Goal: Task Accomplishment & Management: Complete application form

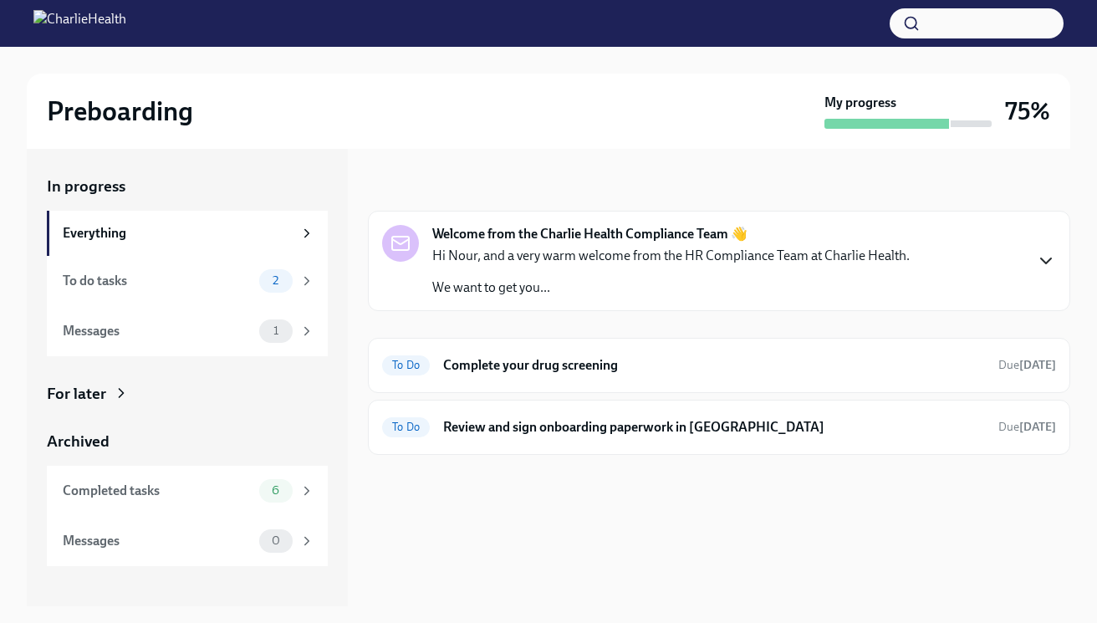
click at [1041, 255] on icon "button" at bounding box center [1046, 261] width 20 height 20
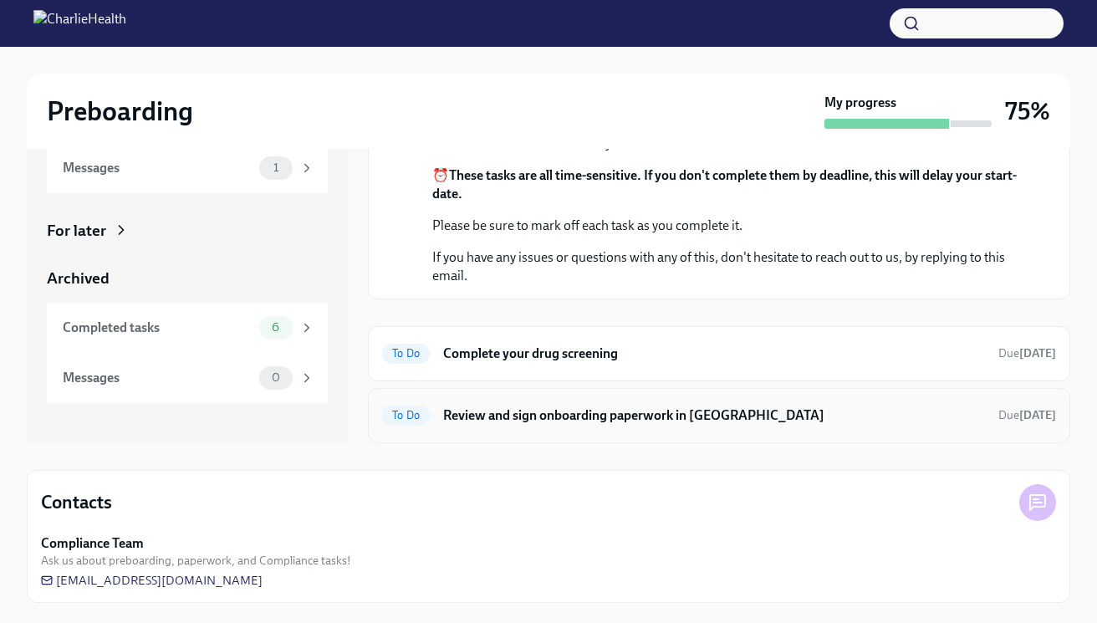
scroll to position [234, 0]
click at [199, 314] on div "Completed tasks 6" at bounding box center [187, 328] width 281 height 50
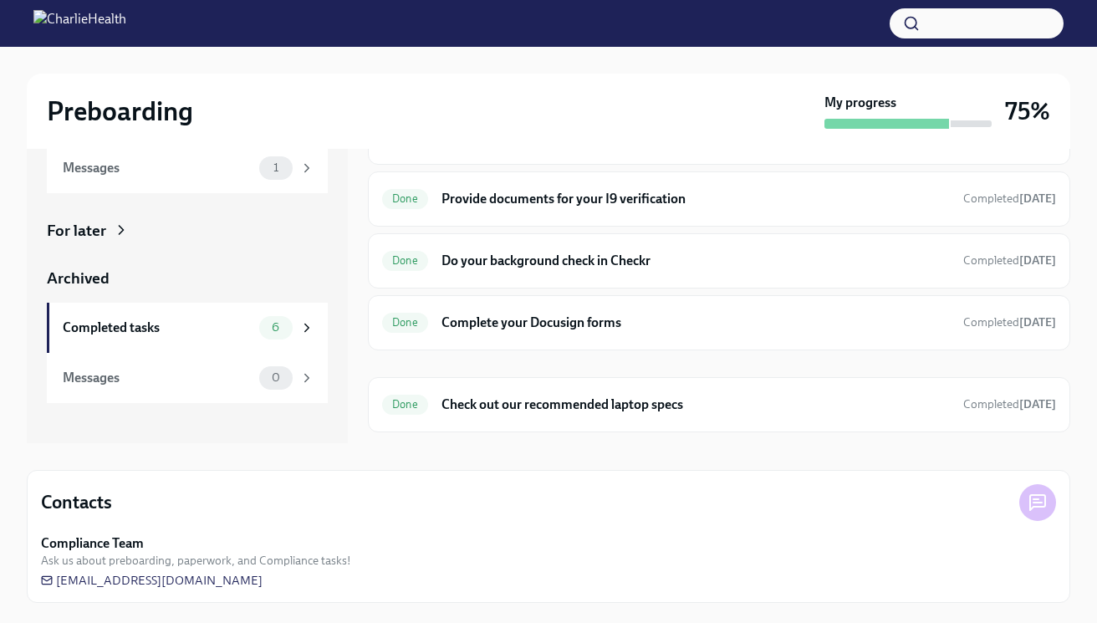
scroll to position [2, 0]
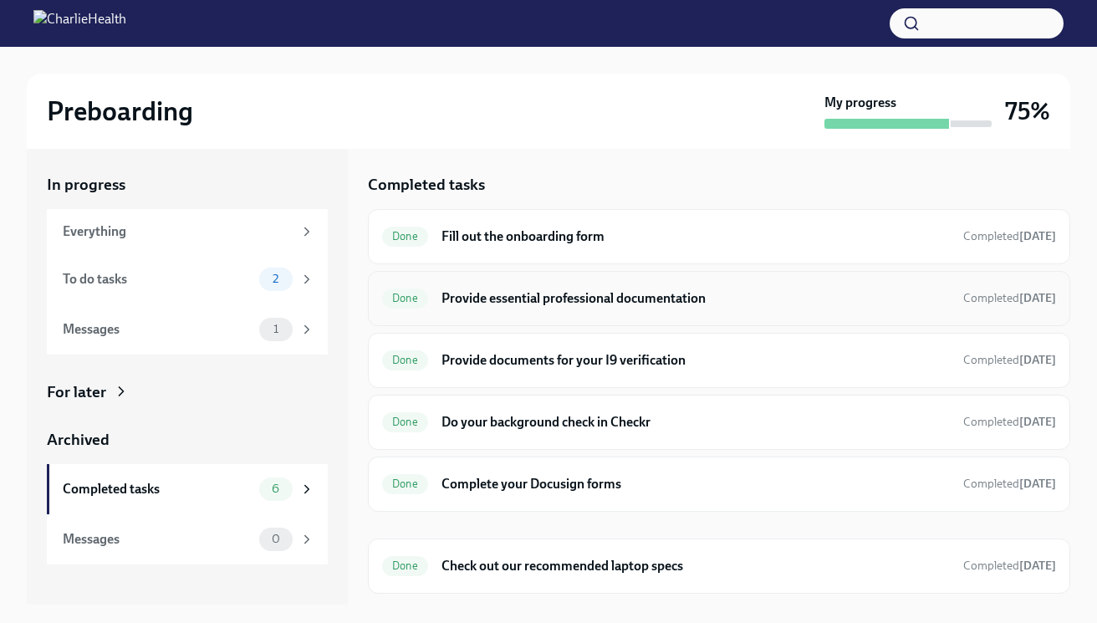
click at [536, 295] on h6 "Provide essential professional documentation" at bounding box center [695, 298] width 508 height 18
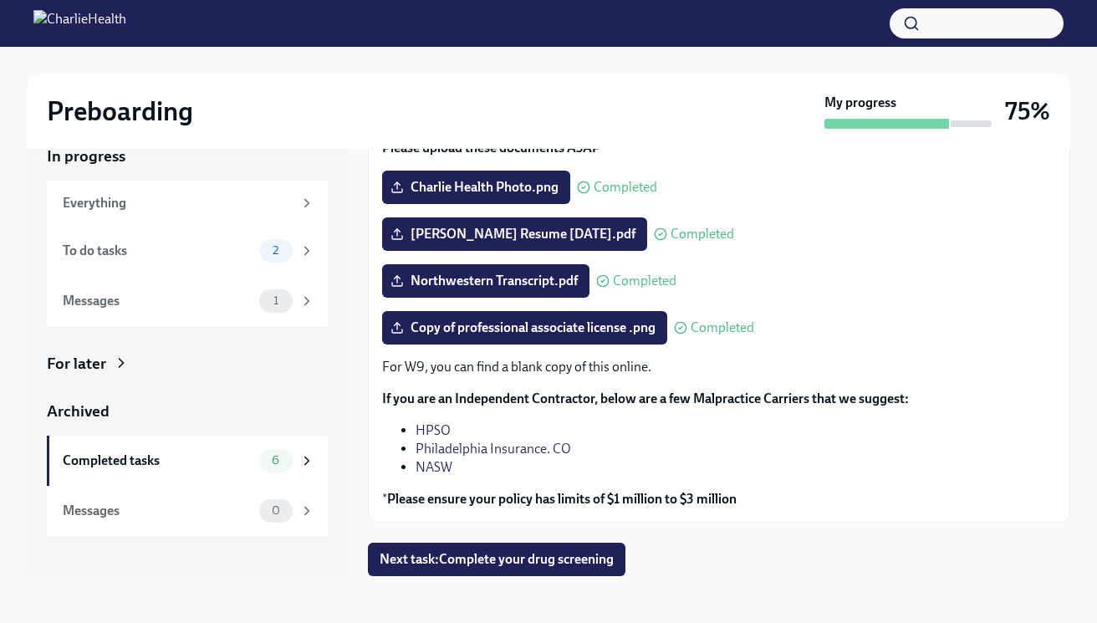
scroll to position [30, 0]
click at [183, 296] on div "Messages" at bounding box center [158, 301] width 190 height 18
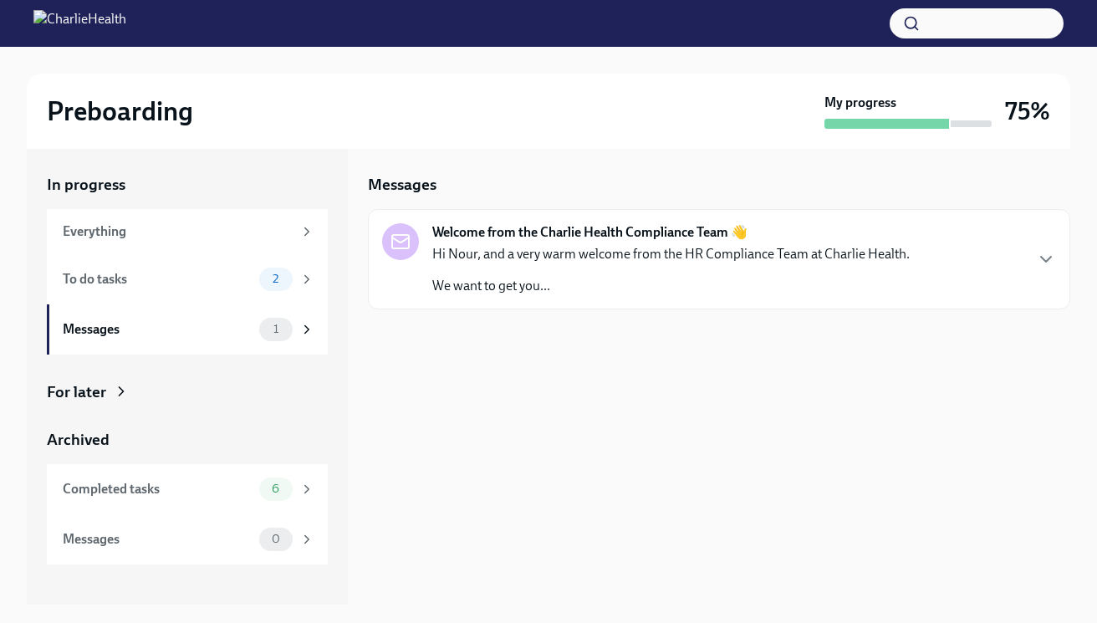
click at [539, 263] on div "Hi Nour, and a very warm welcome from the HR Compliance Team at Charlie Health.…" at bounding box center [670, 270] width 477 height 50
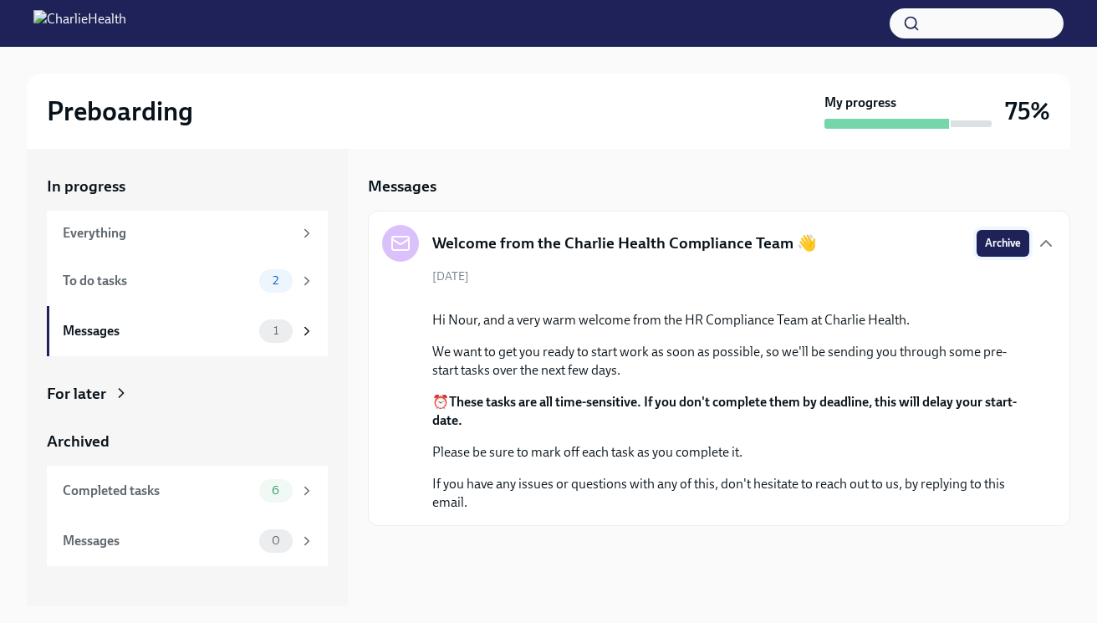
scroll to position [0, 0]
click at [1049, 246] on icon "button" at bounding box center [1046, 243] width 20 height 20
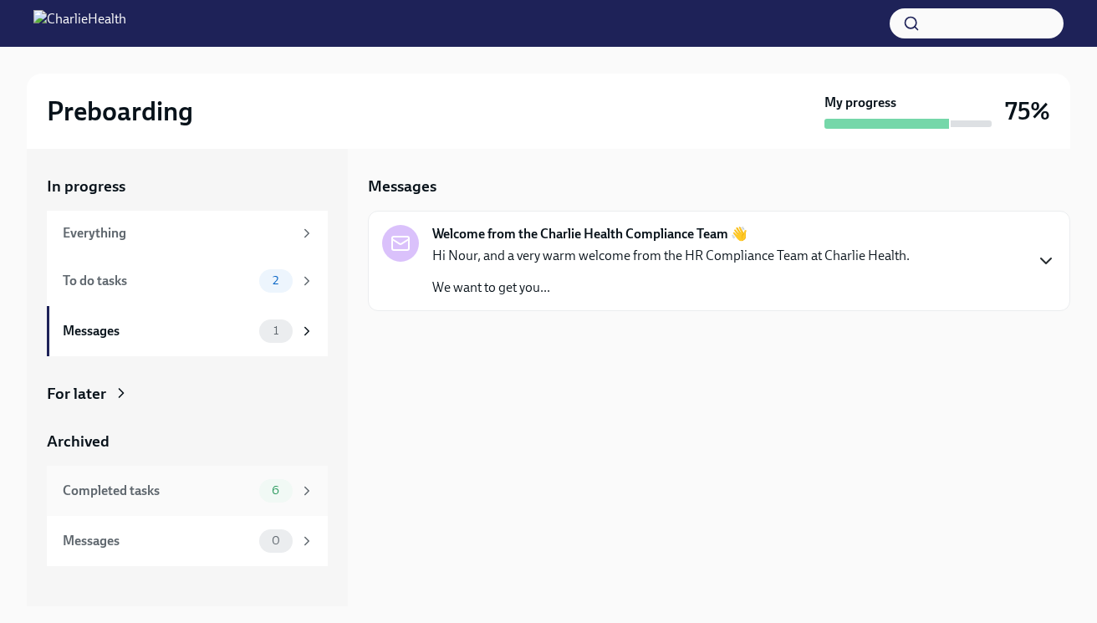
click at [206, 496] on div "Completed tasks" at bounding box center [158, 491] width 190 height 18
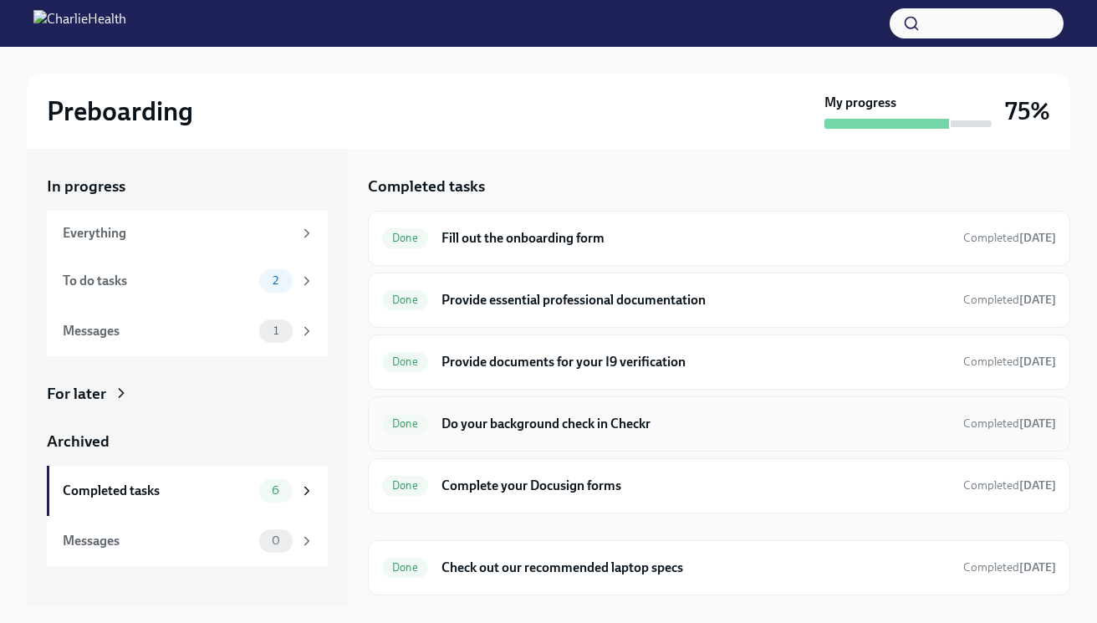
click at [546, 426] on h6 "Do your background check in Checkr" at bounding box center [695, 424] width 508 height 18
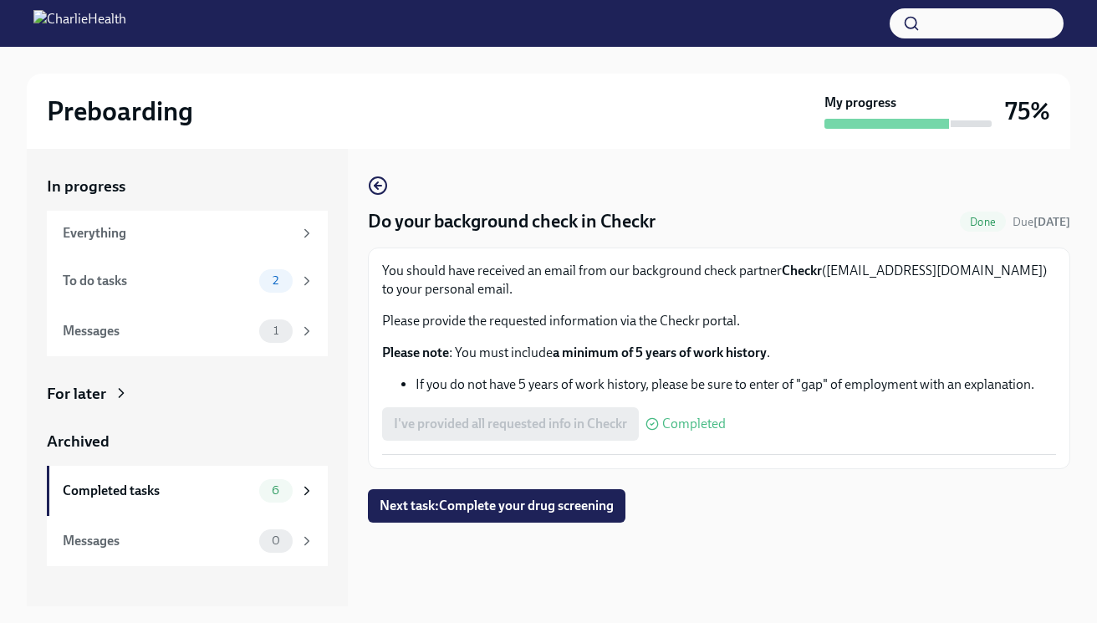
click at [837, 274] on p "You should have received an email from our background check partner Checkr ([EM…" at bounding box center [719, 280] width 674 height 37
drag, startPoint x: 830, startPoint y: 271, endPoint x: 950, endPoint y: 272, distance: 119.6
click at [950, 272] on p "You should have received an email from our background check partner Checkr ([EM…" at bounding box center [719, 280] width 674 height 37
copy p "[EMAIL_ADDRESS][DOMAIN_NAME]"
click at [227, 278] on div "To do tasks" at bounding box center [158, 281] width 190 height 18
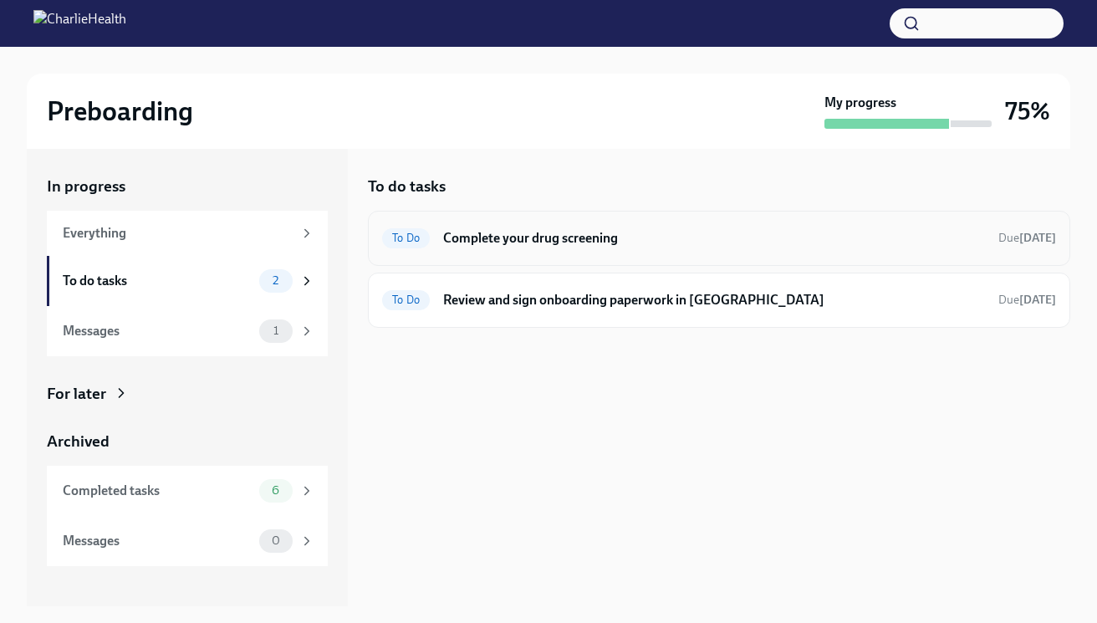
click at [471, 238] on h6 "Complete your drug screening" at bounding box center [714, 238] width 542 height 18
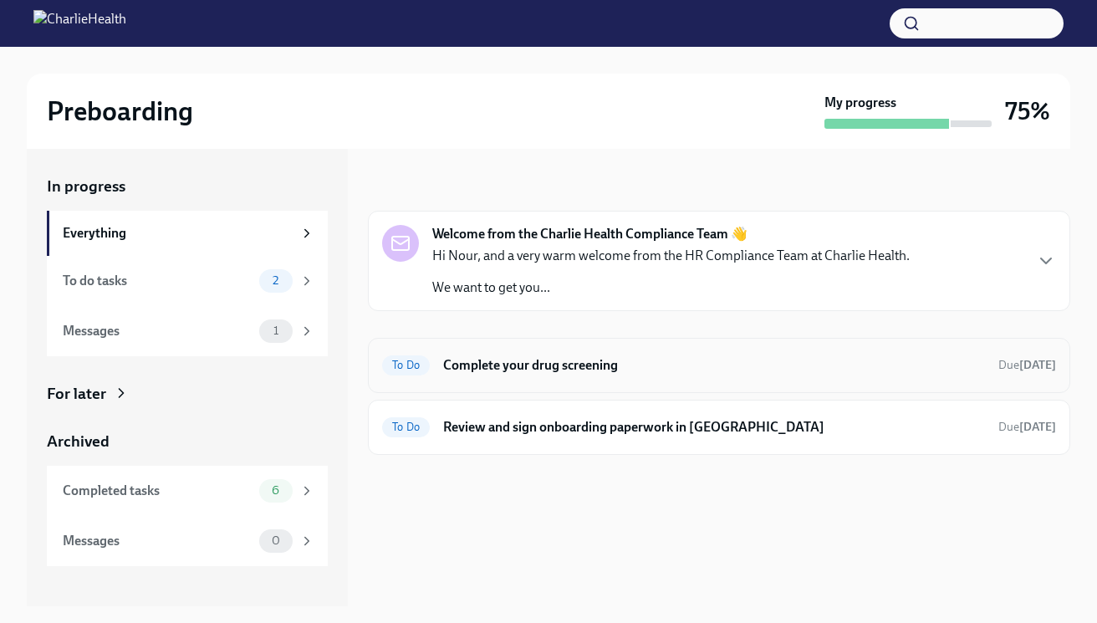
click at [533, 377] on div "To Do Complete your drug screening Due [DATE]" at bounding box center [719, 365] width 674 height 27
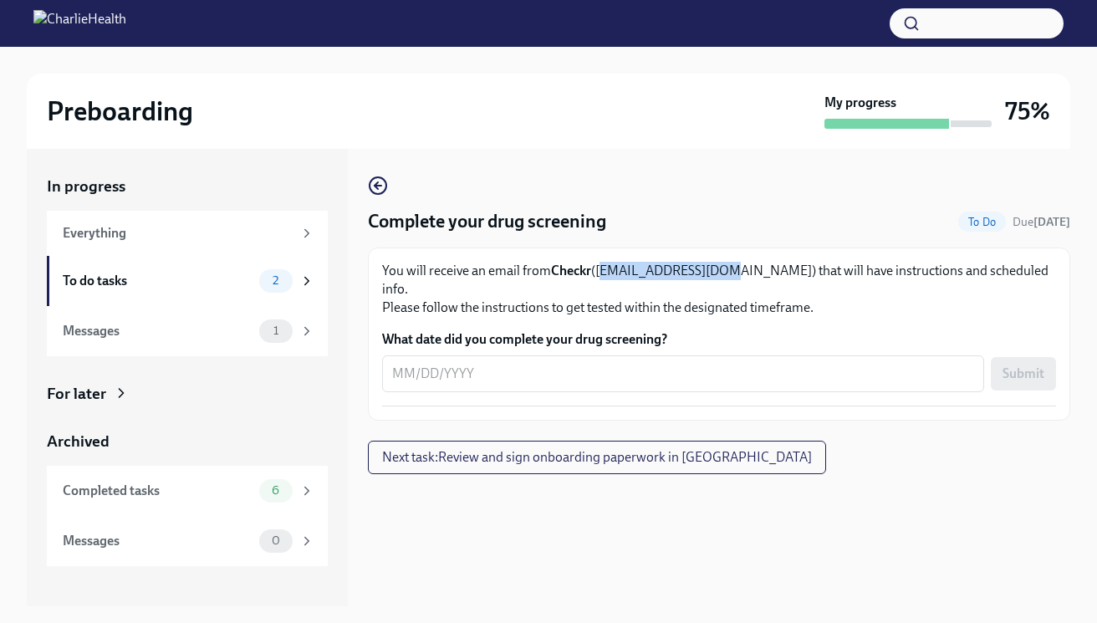
drag, startPoint x: 719, startPoint y: 275, endPoint x: 601, endPoint y: 272, distance: 117.9
click at [601, 272] on p "You will receive an email from Checkr ([EMAIL_ADDRESS][DOMAIN_NAME]) that will …" at bounding box center [719, 289] width 674 height 55
copy p "[EMAIL_ADDRESS][DOMAIN_NAME]"
click at [239, 334] on div "Messages" at bounding box center [158, 331] width 190 height 18
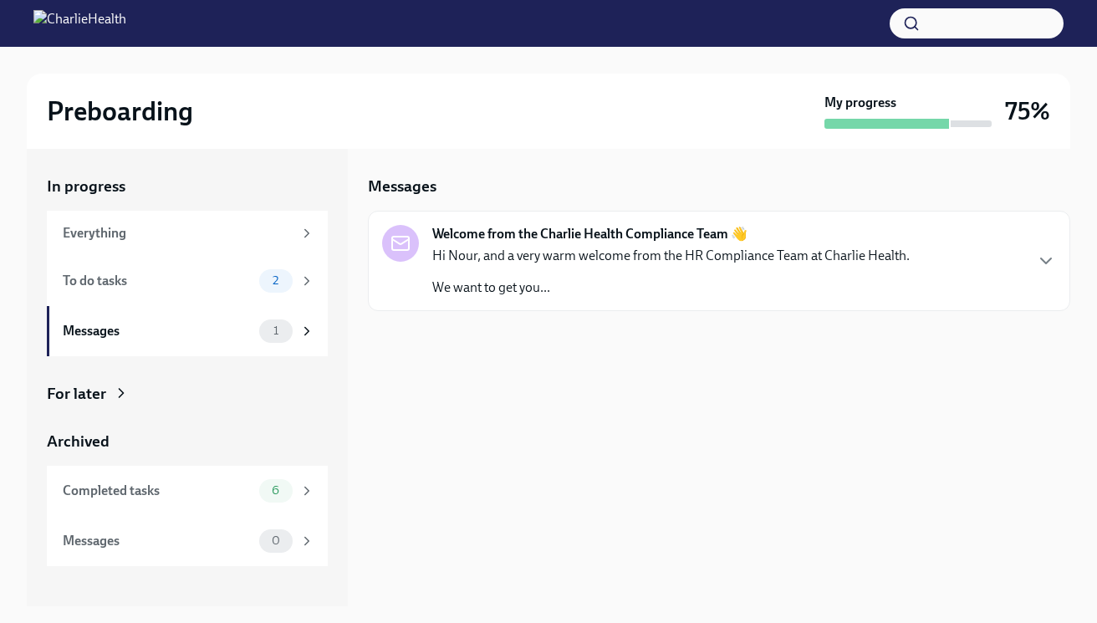
click at [585, 253] on p "Hi Nour, and a very warm welcome from the HR Compliance Team at Charlie Health." at bounding box center [670, 256] width 477 height 18
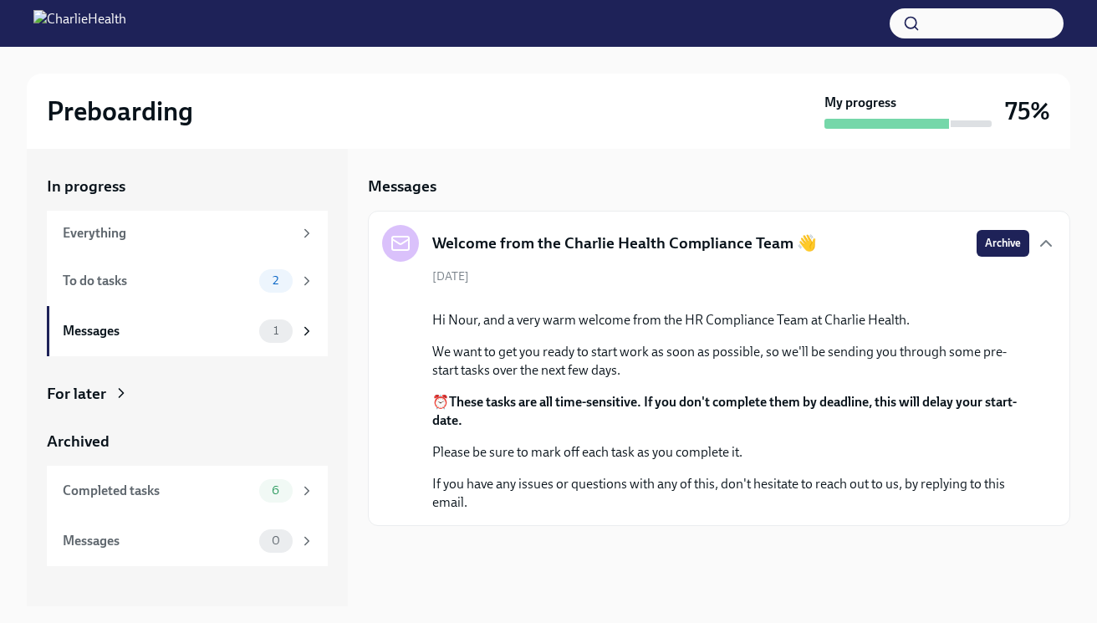
scroll to position [90, 0]
click at [1042, 233] on icon "button" at bounding box center [1046, 243] width 20 height 20
